Goal: Information Seeking & Learning: Learn about a topic

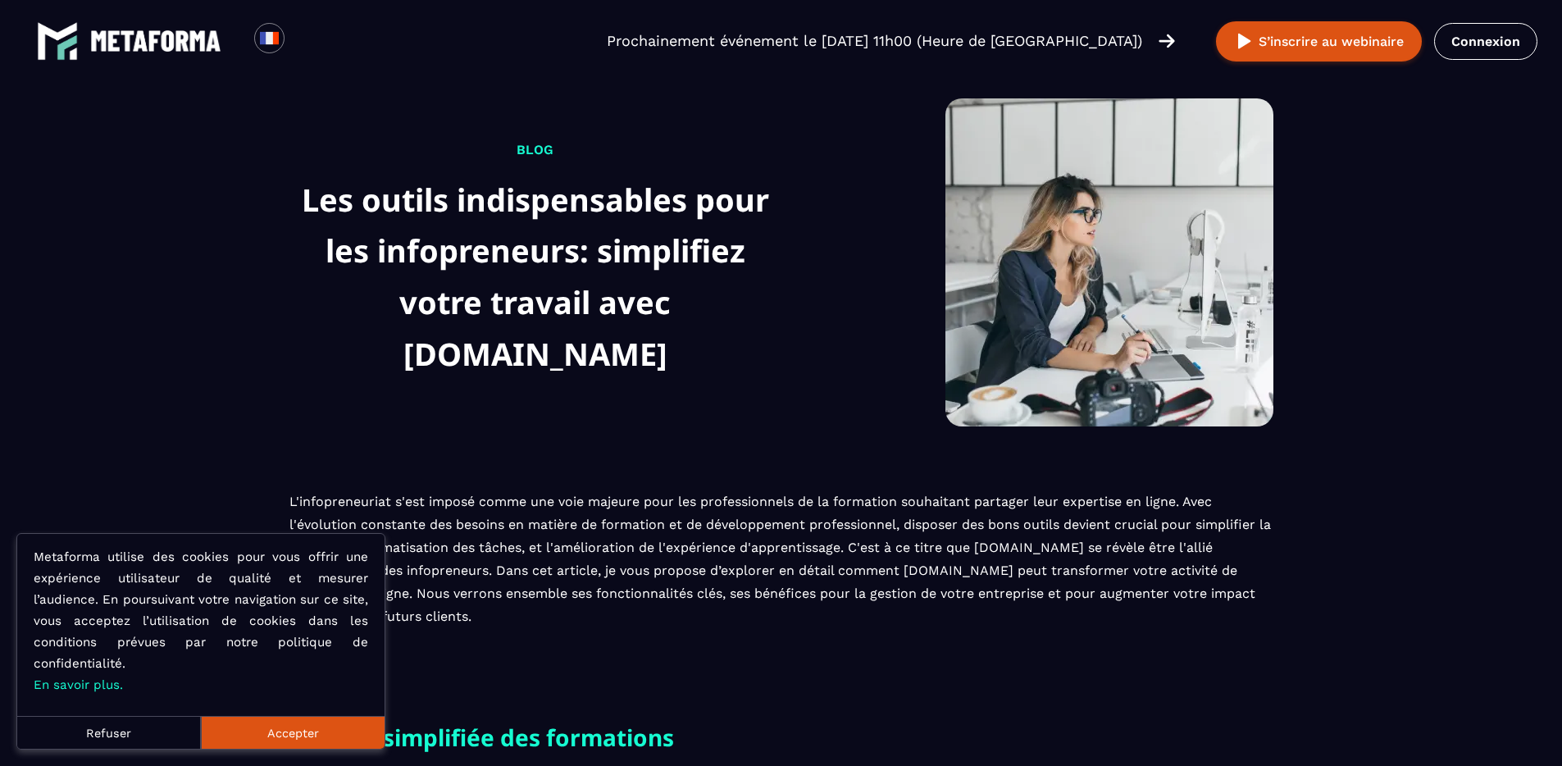
click at [280, 727] on button "Accepter" at bounding box center [293, 732] width 184 height 33
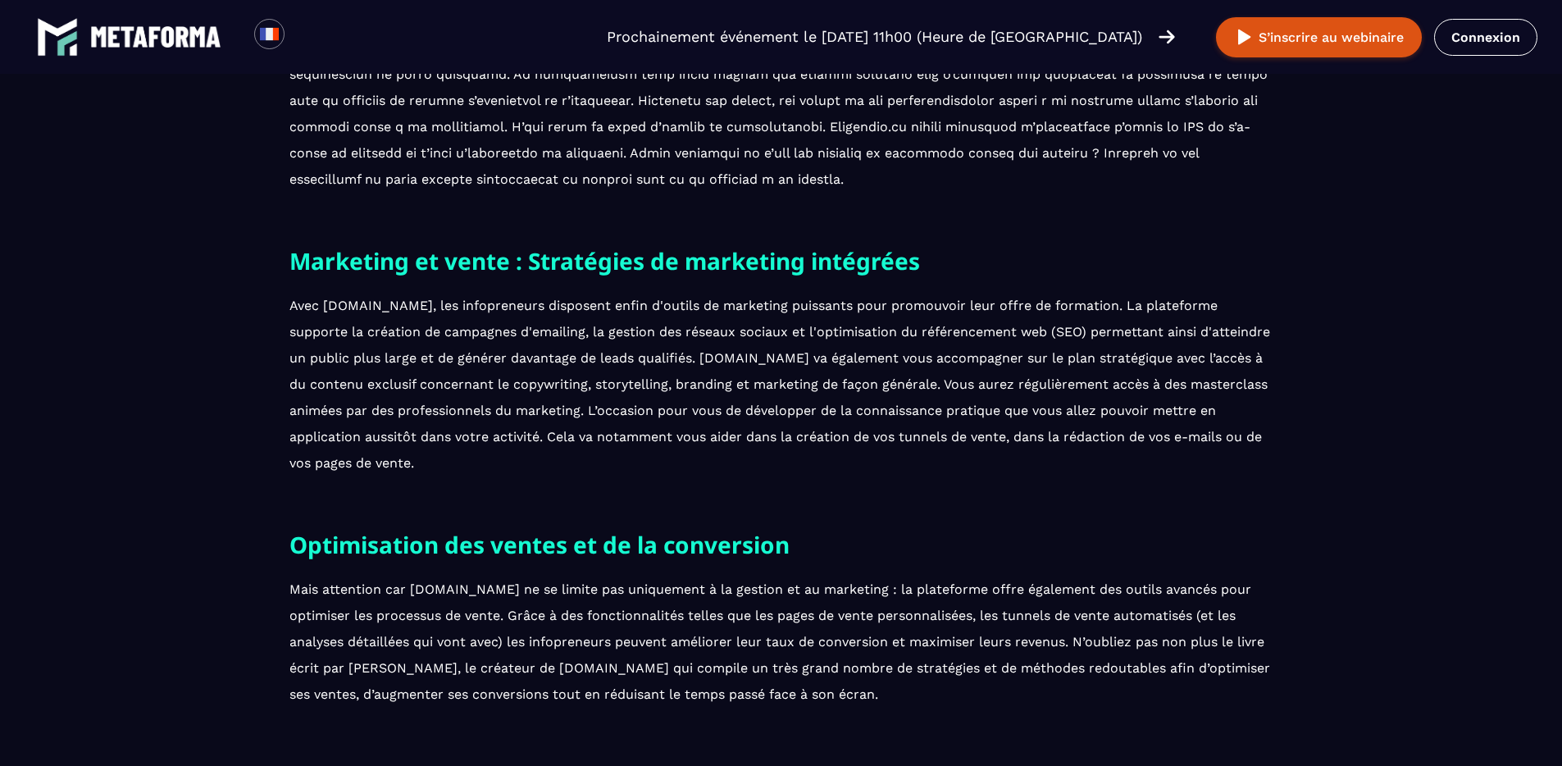
scroll to position [1501, 0]
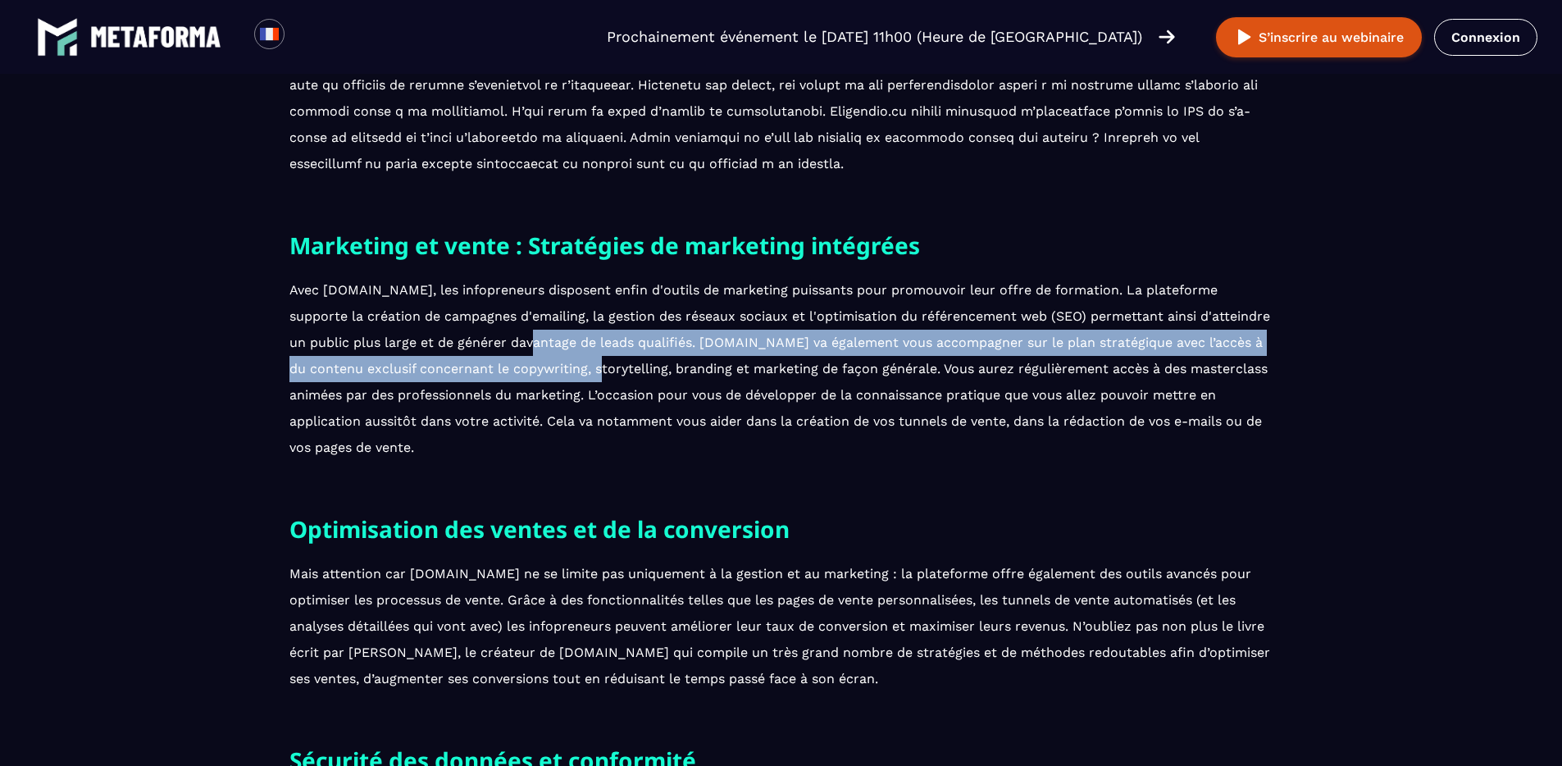
drag, startPoint x: 471, startPoint y: 341, endPoint x: 627, endPoint y: 402, distance: 168.2
click at [539, 372] on p "Avec [DOMAIN_NAME], les infopreneurs disposent enfin d'outils de marketing puis…" at bounding box center [781, 369] width 984 height 184
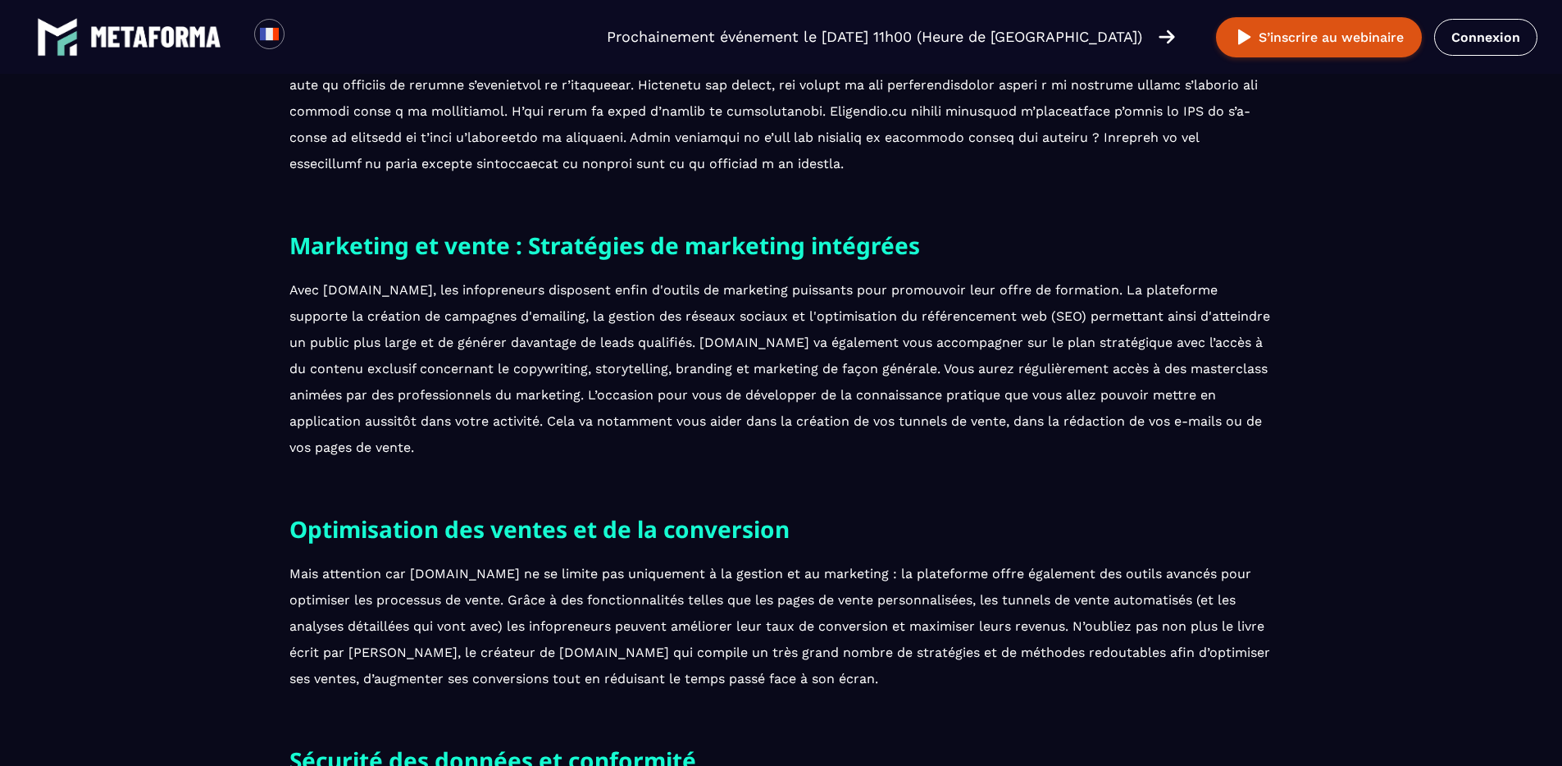
click at [655, 415] on p "Avec [DOMAIN_NAME], les infopreneurs disposent enfin d'outils de marketing puis…" at bounding box center [781, 369] width 984 height 184
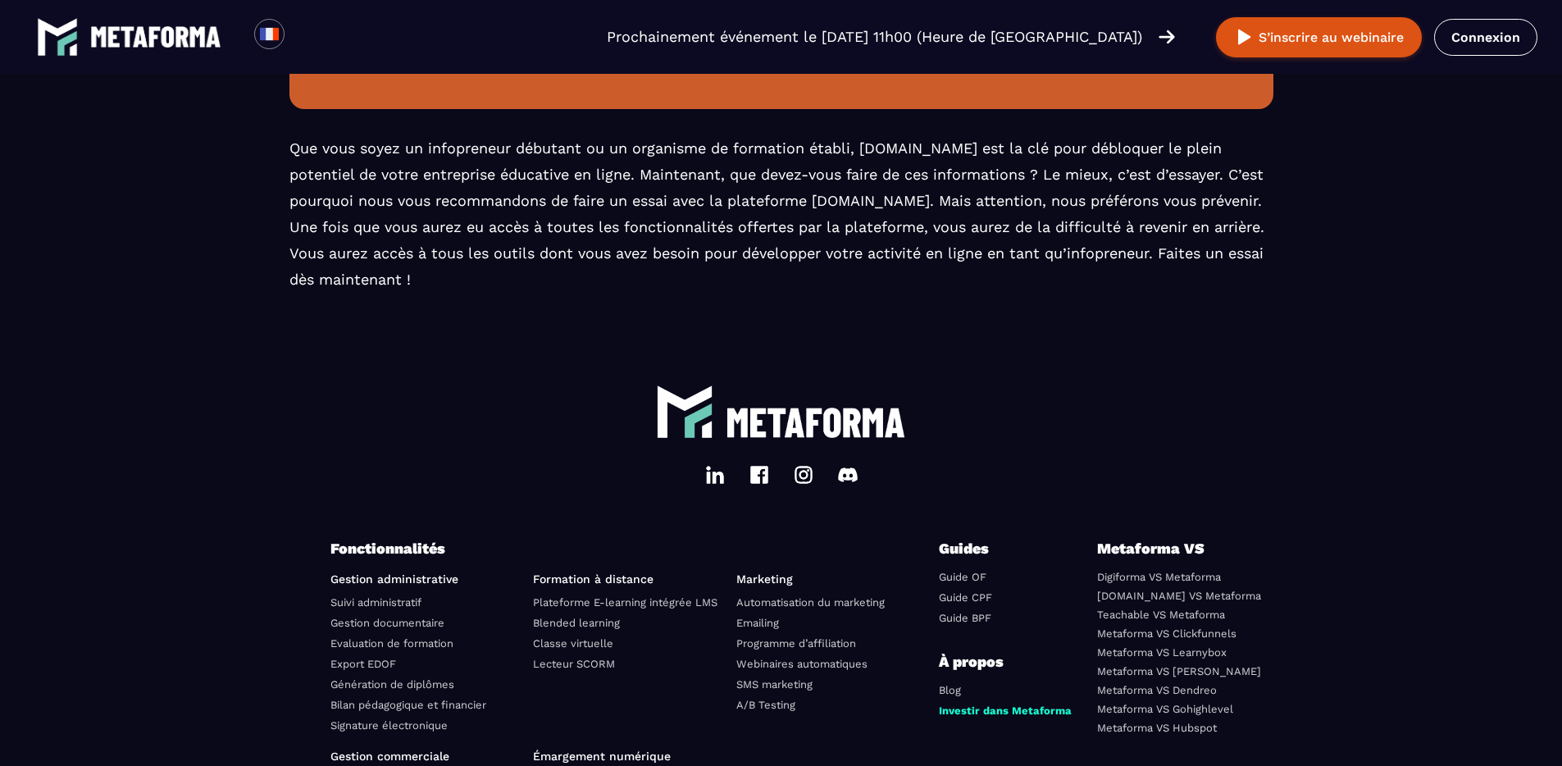
scroll to position [3258, 0]
